Goal: Answer question/provide support: Answer question/provide support

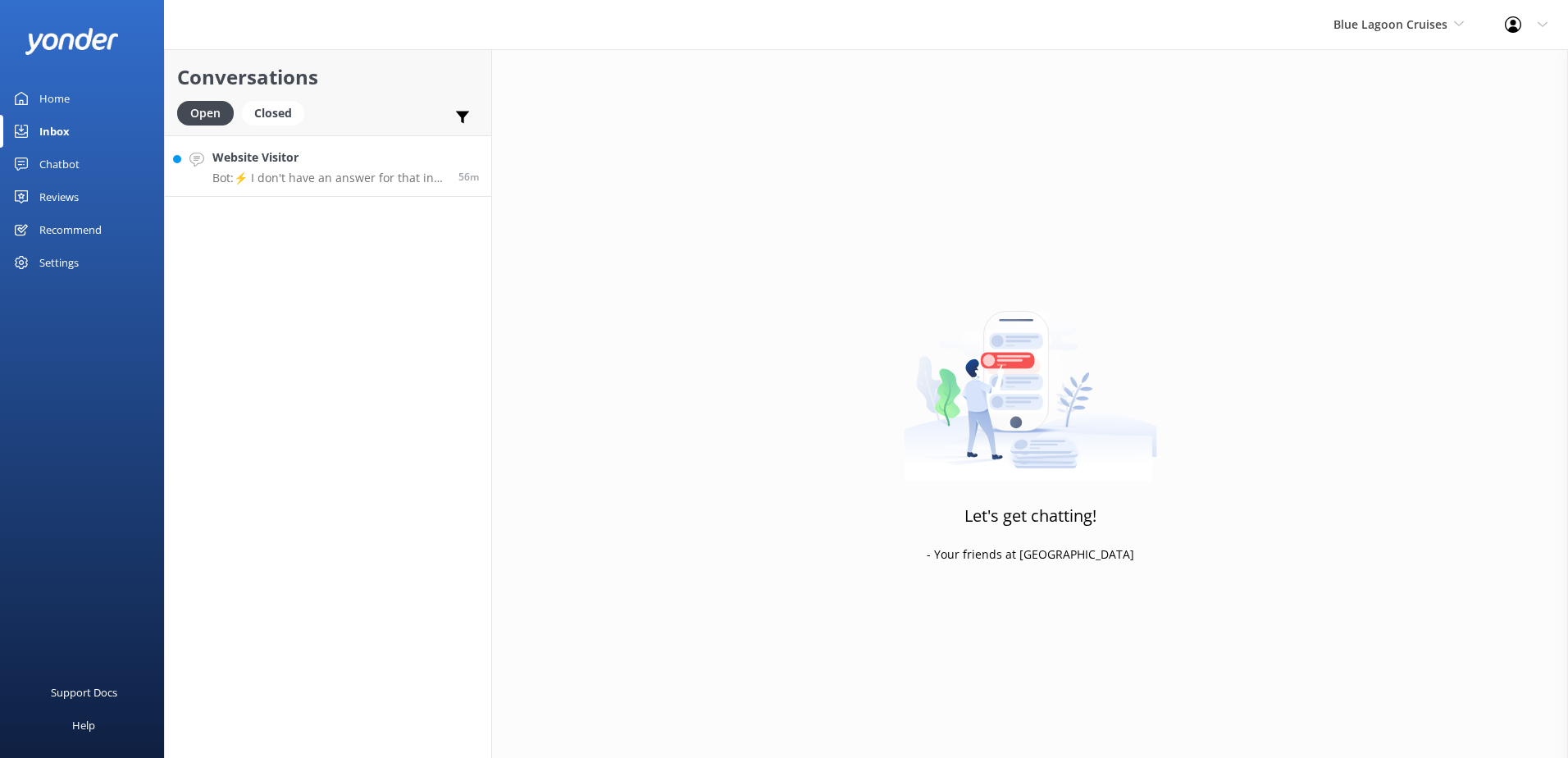
click at [292, 159] on h4 "Website Visitor" at bounding box center [329, 158] width 234 height 18
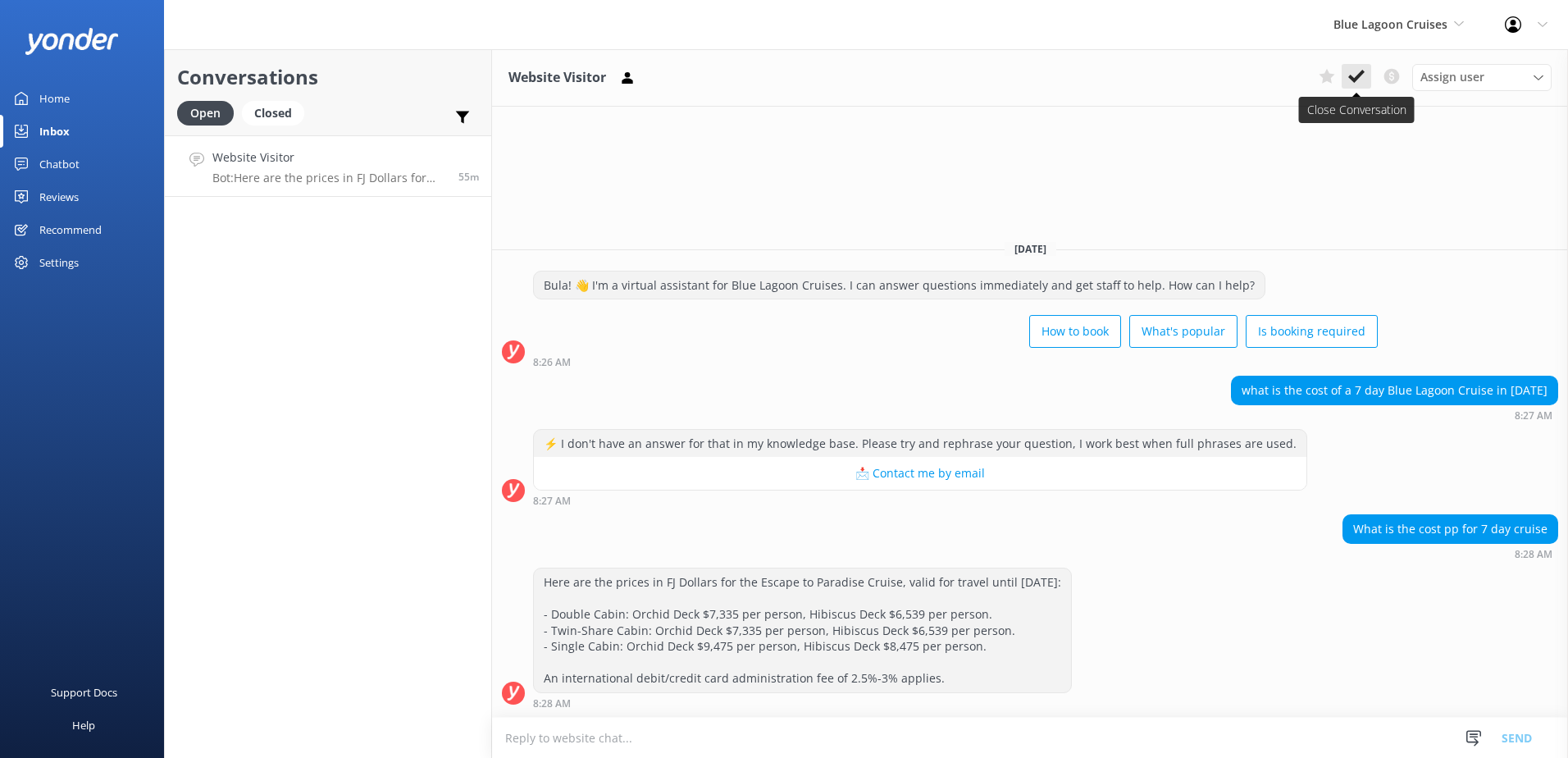
click at [1361, 72] on icon at bounding box center [1356, 76] width 17 height 17
